Goal: Task Accomplishment & Management: Manage account settings

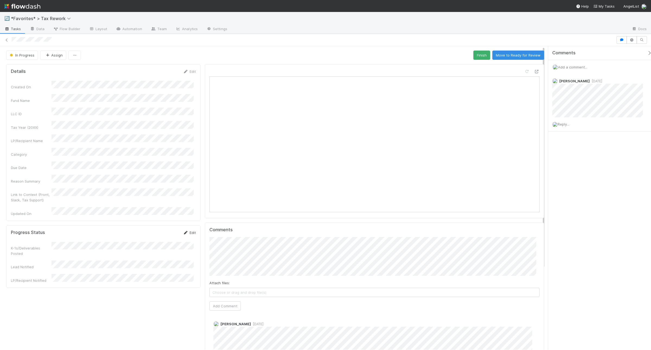
click at [190, 230] on link "Edit" at bounding box center [189, 232] width 13 height 4
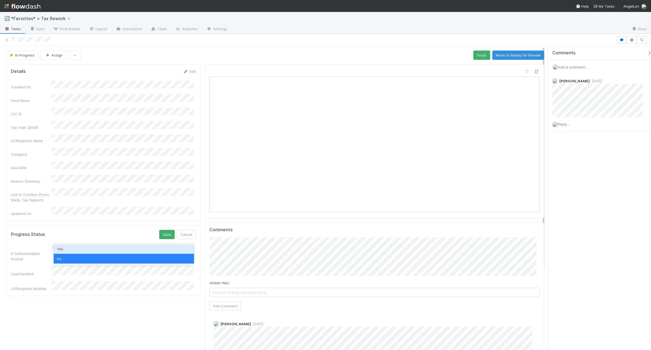
click at [97, 249] on div "Yes" at bounding box center [124, 249] width 140 height 10
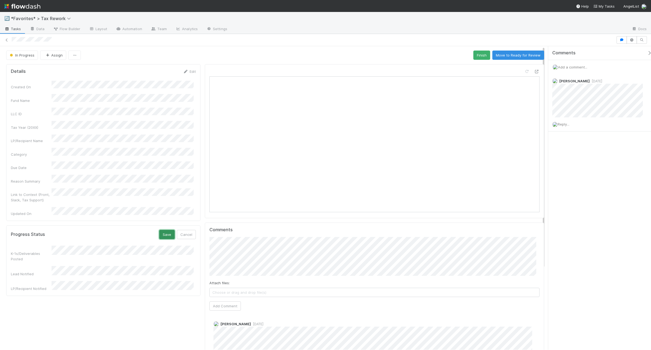
click at [164, 230] on button "Save" at bounding box center [166, 234] width 15 height 9
click at [575, 66] on span "Add a comment..." at bounding box center [572, 67] width 29 height 4
click at [575, 151] on button "Add Comment" at bounding box center [572, 150] width 31 height 9
click at [568, 123] on span "Reply..." at bounding box center [564, 124] width 12 height 4
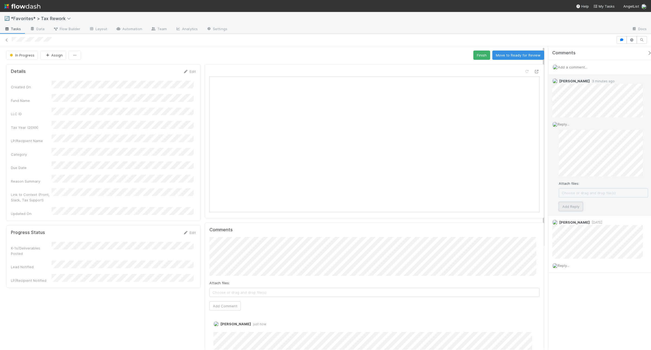
click at [568, 205] on button "Add Reply" at bounding box center [571, 206] width 24 height 9
click at [474, 56] on button "Finish" at bounding box center [482, 54] width 17 height 9
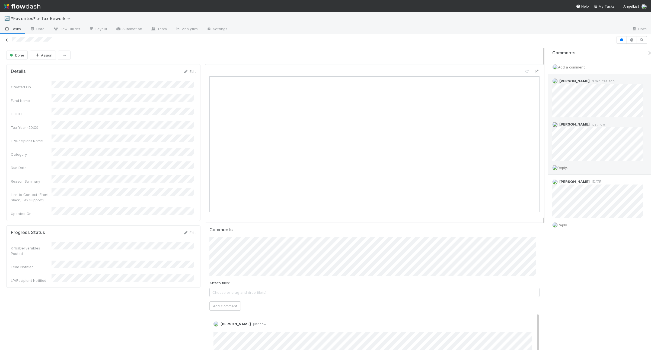
click at [5, 39] on icon at bounding box center [6, 40] width 5 height 4
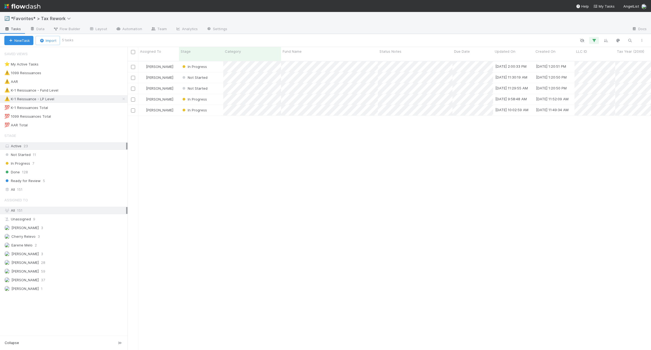
scroll to position [288, 519]
click at [339, 175] on div "Johnmel Matining In Progress 8/7/25, 2:00:33 PM 7/9/25, 1:20:51 PM Johnmel Mati…" at bounding box center [390, 207] width 524 height 293
click at [109, 175] on div "Done 128" at bounding box center [65, 172] width 123 height 7
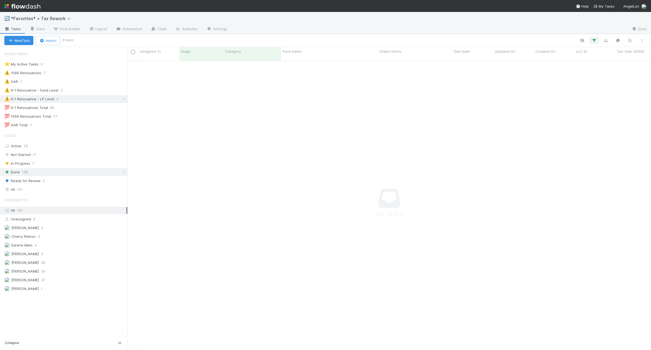
scroll to position [283, 514]
click at [596, 41] on icon "button" at bounding box center [594, 40] width 5 height 5
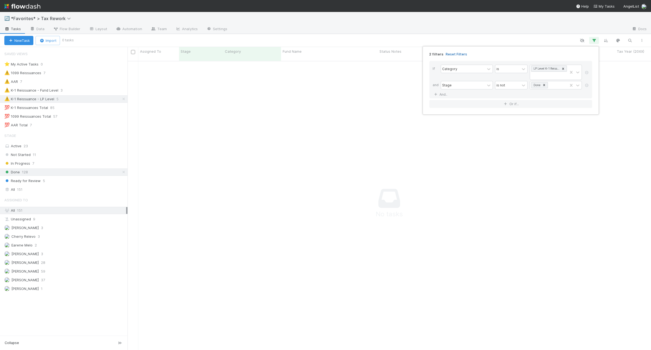
click at [460, 52] on link "Reset Filters" at bounding box center [456, 54] width 21 height 5
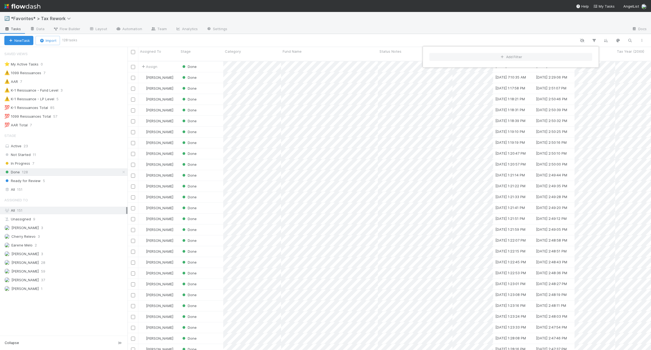
scroll to position [288, 519]
click at [350, 39] on div "Add Filter" at bounding box center [325, 175] width 651 height 350
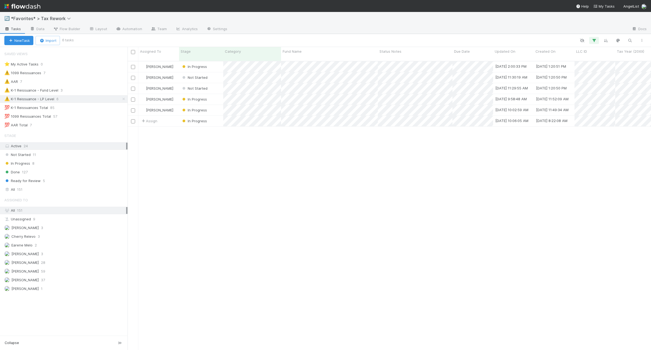
scroll to position [288, 519]
click at [81, 92] on div "⚠️ K-1 Reissuance - Fund Level 3" at bounding box center [65, 90] width 123 height 7
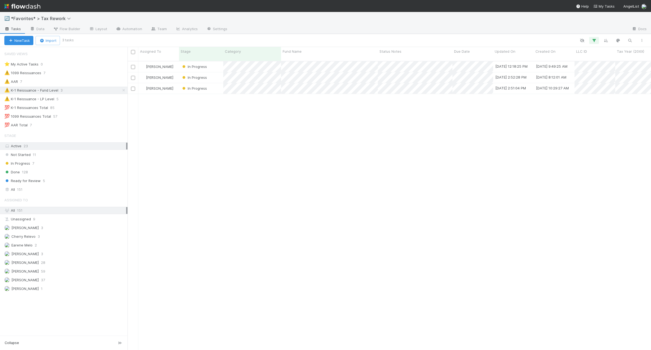
scroll to position [288, 519]
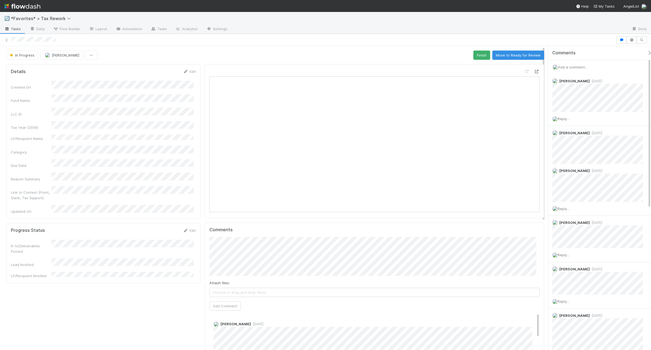
click at [534, 71] on icon at bounding box center [536, 72] width 5 height 4
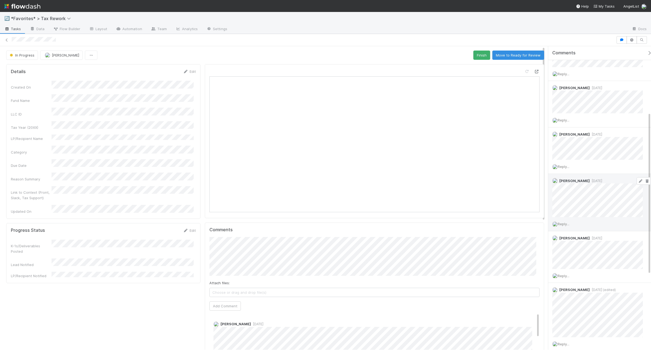
scroll to position [136, 0]
drag, startPoint x: 577, startPoint y: 179, endPoint x: 543, endPoint y: 193, distance: 36.6
click at [543, 192] on div "Details Edit Created On Fund Name LLC ID Tax Year (20XX) LP/Recipient Name Cate…" at bounding box center [275, 316] width 551 height 509
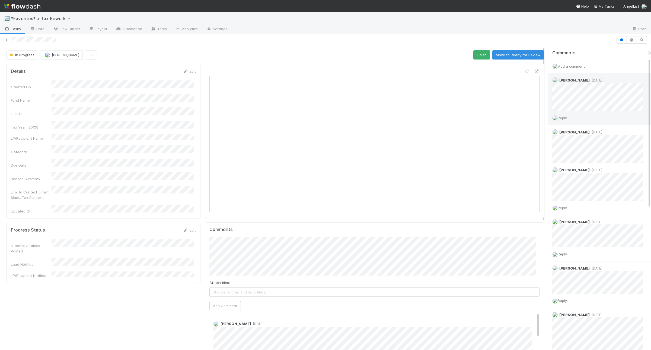
scroll to position [0, 0]
click at [577, 70] on div "Add a comment..." at bounding box center [603, 67] width 108 height 14
click at [579, 67] on span "Add a comment..." at bounding box center [572, 67] width 29 height 4
click at [576, 153] on button "Add Comment" at bounding box center [572, 150] width 31 height 9
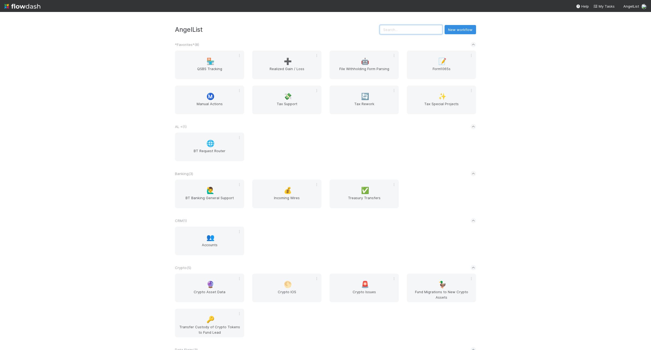
click at [434, 29] on input "text" at bounding box center [411, 29] width 63 height 9
type input "b"
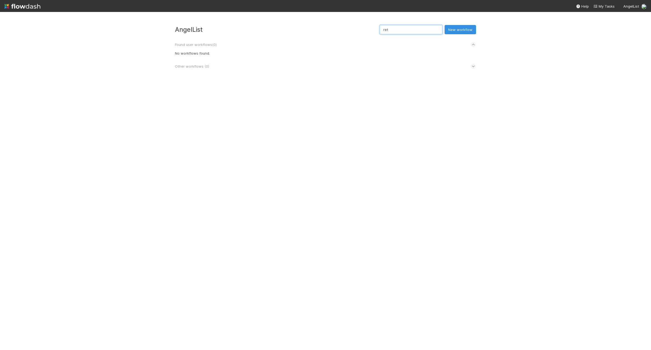
type input "ret"
